Goal: Check status: Check status

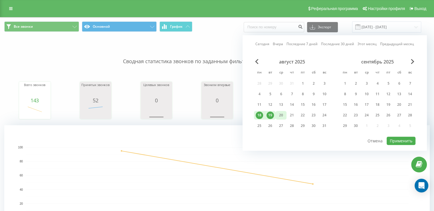
click at [280, 113] on div "20" at bounding box center [280, 114] width 7 height 7
click at [401, 140] on button "Применить" at bounding box center [401, 140] width 29 height 8
type input "20.08.2025 - 20.08.2025"
